Goal: Information Seeking & Learning: Learn about a topic

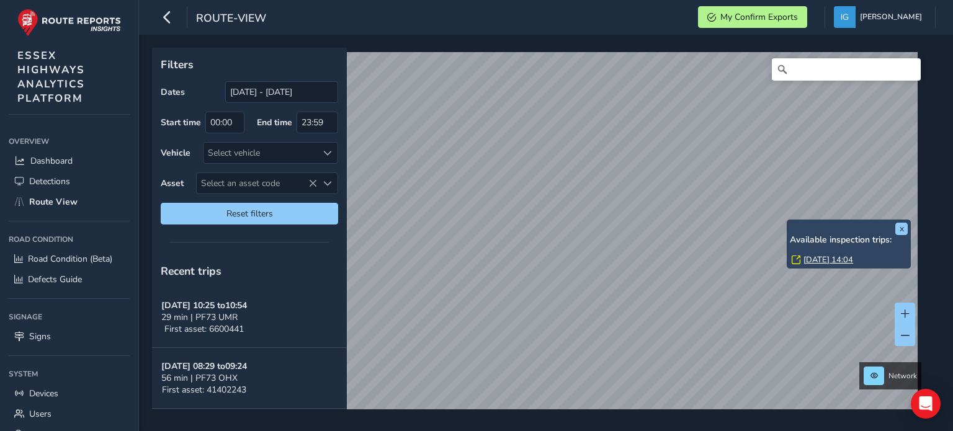
click at [810, 258] on link "[DATE] 14:04" at bounding box center [829, 259] width 50 height 11
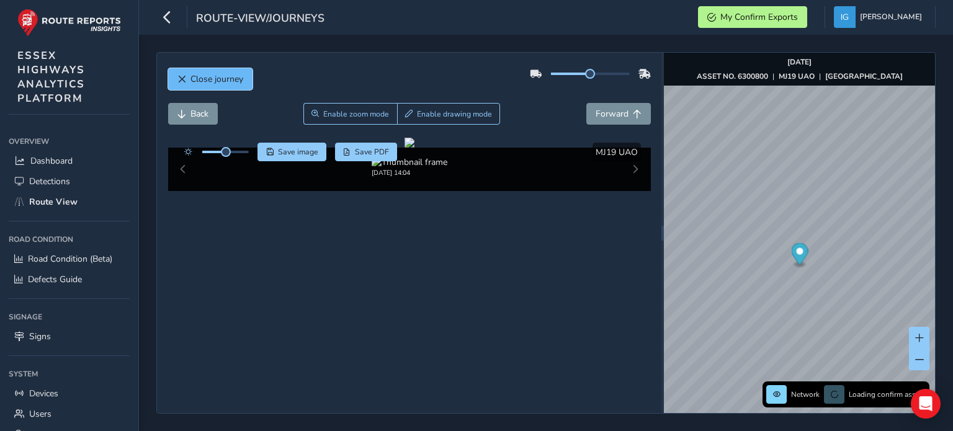
click at [211, 73] on span "Close journey" at bounding box center [217, 79] width 53 height 12
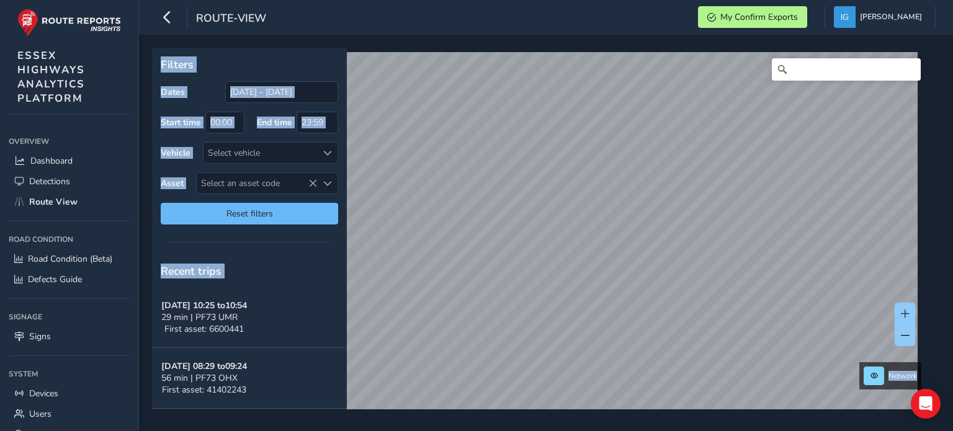
click at [274, 210] on span "Reset filters" at bounding box center [249, 214] width 159 height 12
type input "[DATE] - [DATE]"
